Goal: Navigation & Orientation: Understand site structure

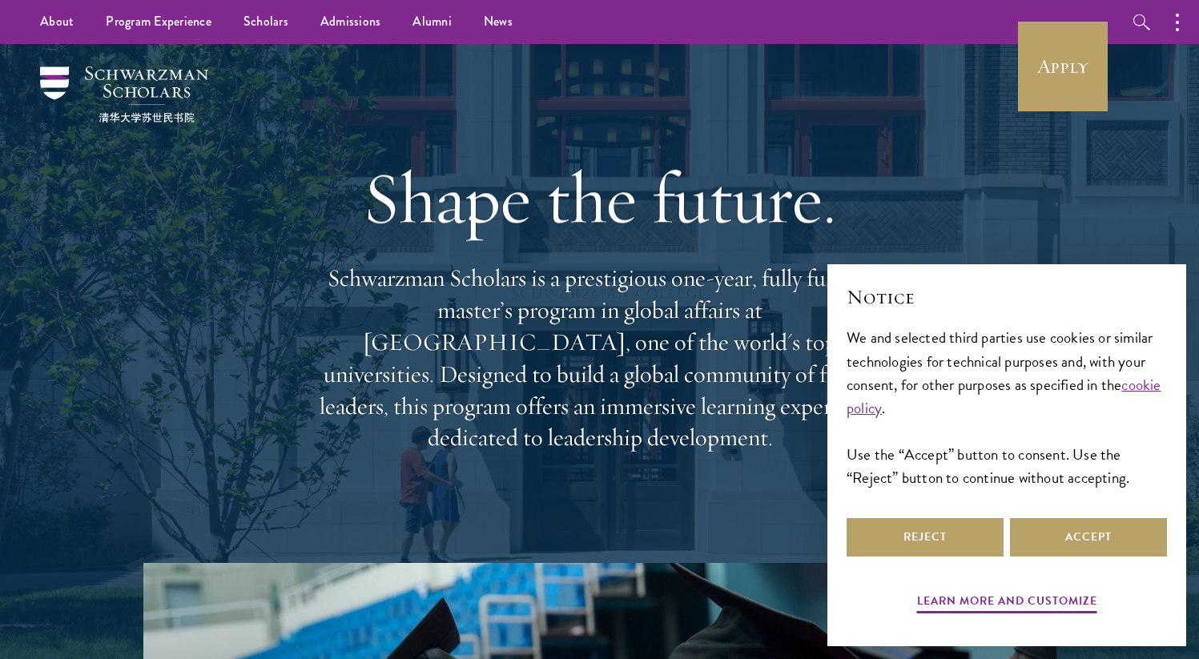
click at [1153, 205] on div at bounding box center [599, 351] width 1199 height 615
